Goal: Transaction & Acquisition: Purchase product/service

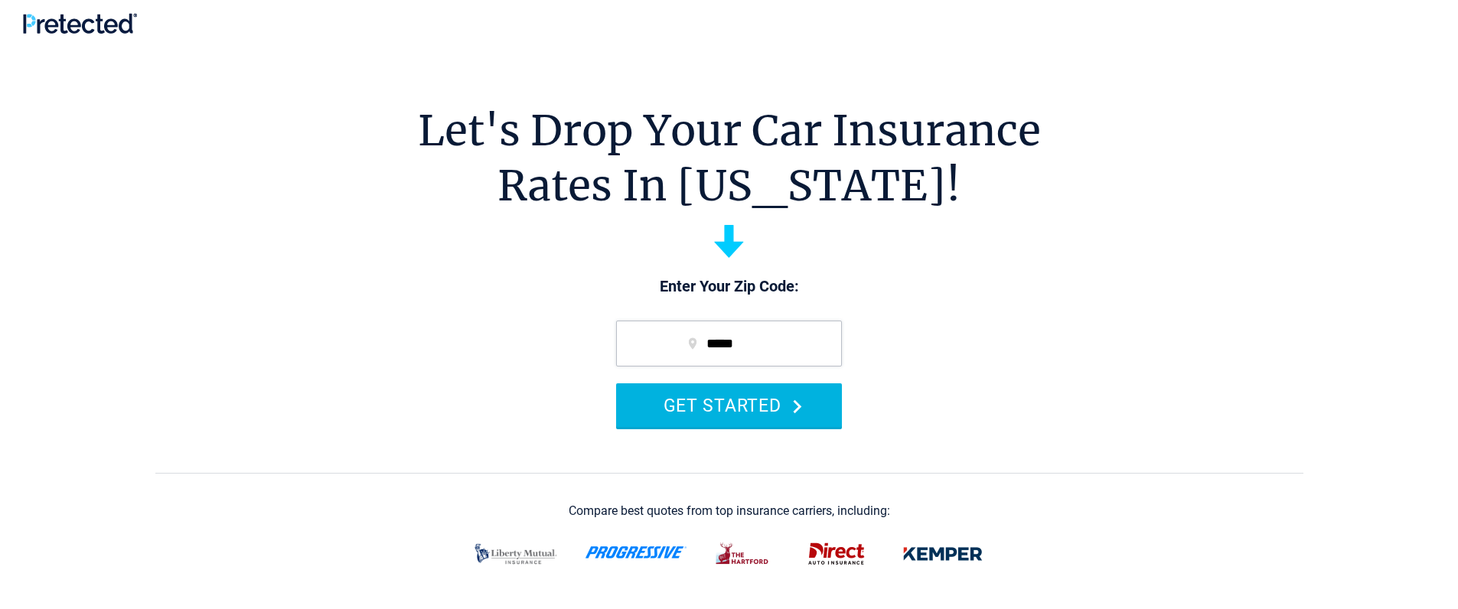
type input "*****"
click at [703, 404] on button "GET STARTED" at bounding box center [729, 406] width 226 height 44
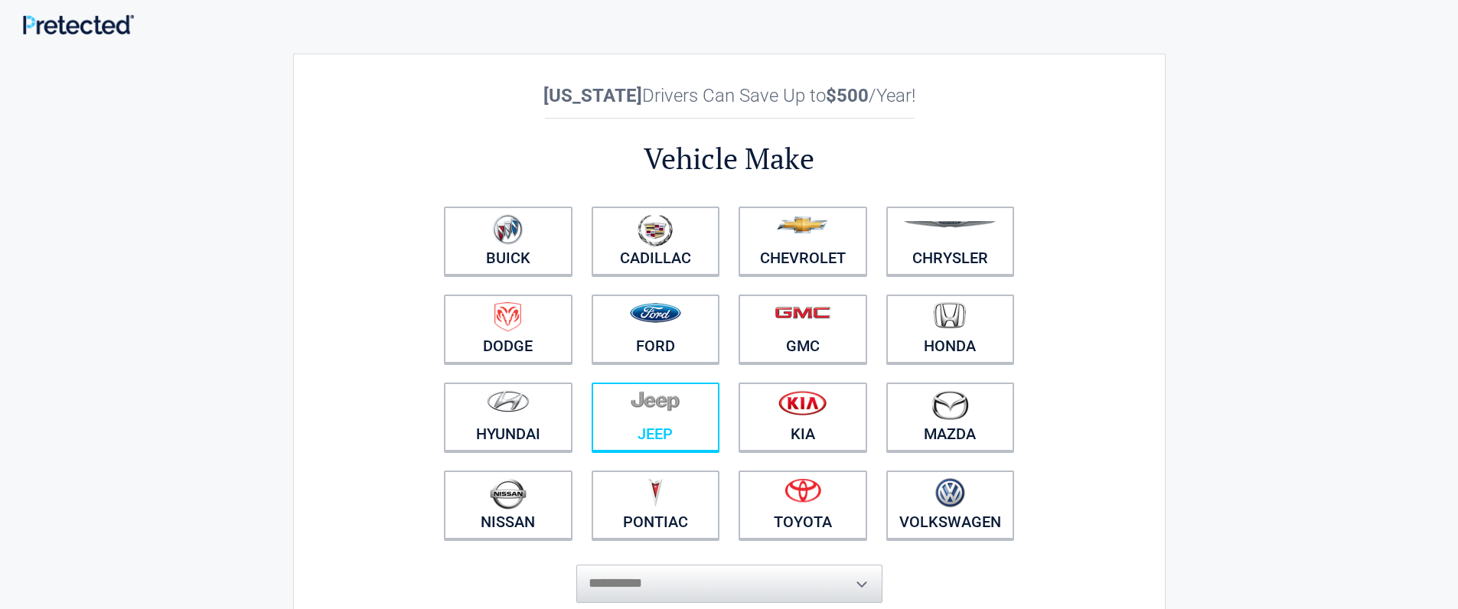
click at [703, 404] on figure at bounding box center [656, 407] width 110 height 34
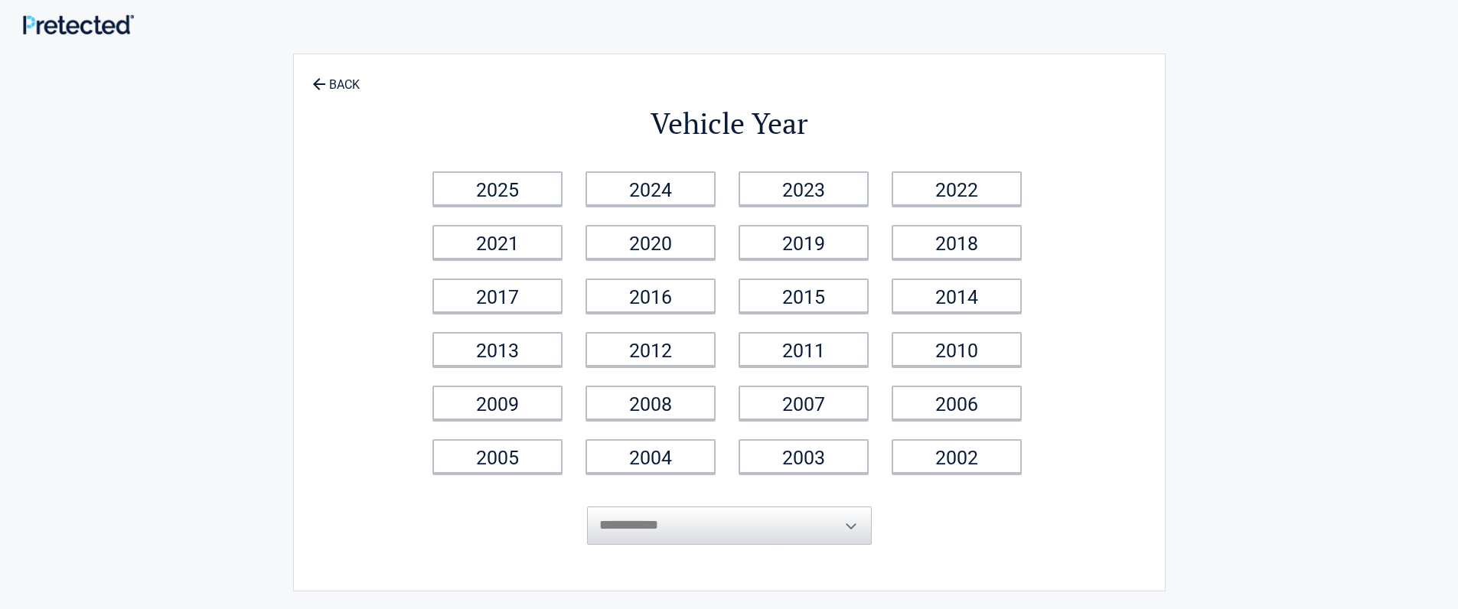
click at [670, 319] on li "2016" at bounding box center [652, 296] width 153 height 54
